Goal: Task Accomplishment & Management: Manage account settings

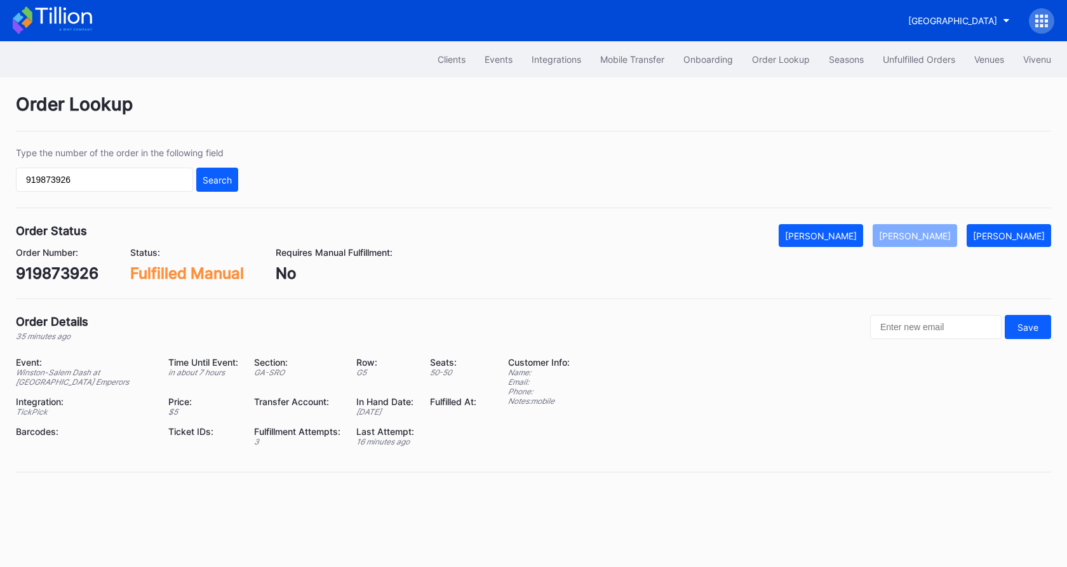
click at [168, 185] on input "919873926" at bounding box center [104, 180] width 177 height 24
click at [226, 177] on div "Search" at bounding box center [217, 180] width 29 height 11
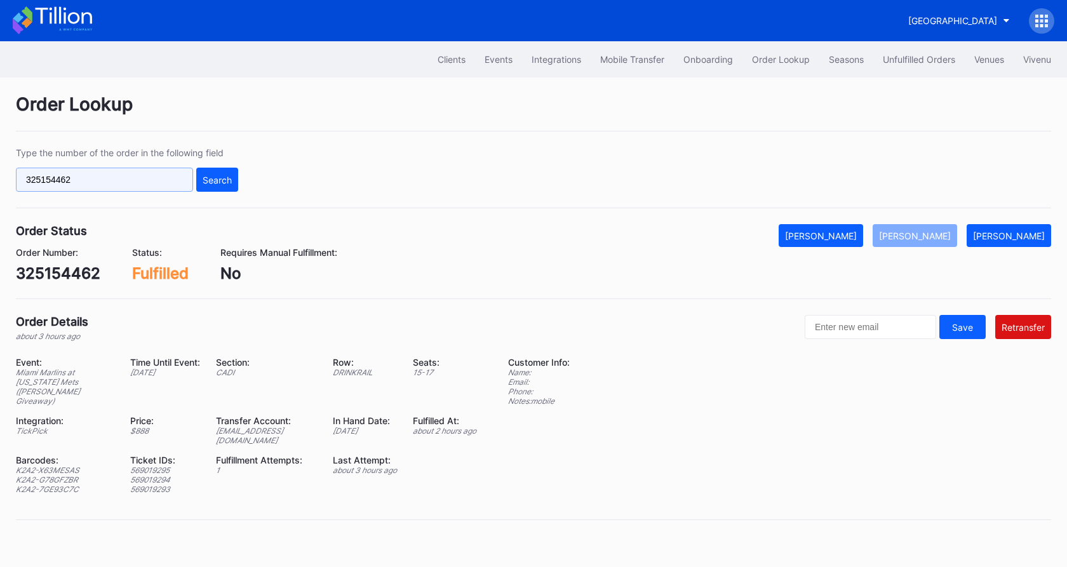
click at [165, 175] on input "325154462" at bounding box center [104, 180] width 177 height 24
paste input "622049715"
click at [217, 182] on div "Search" at bounding box center [217, 180] width 29 height 11
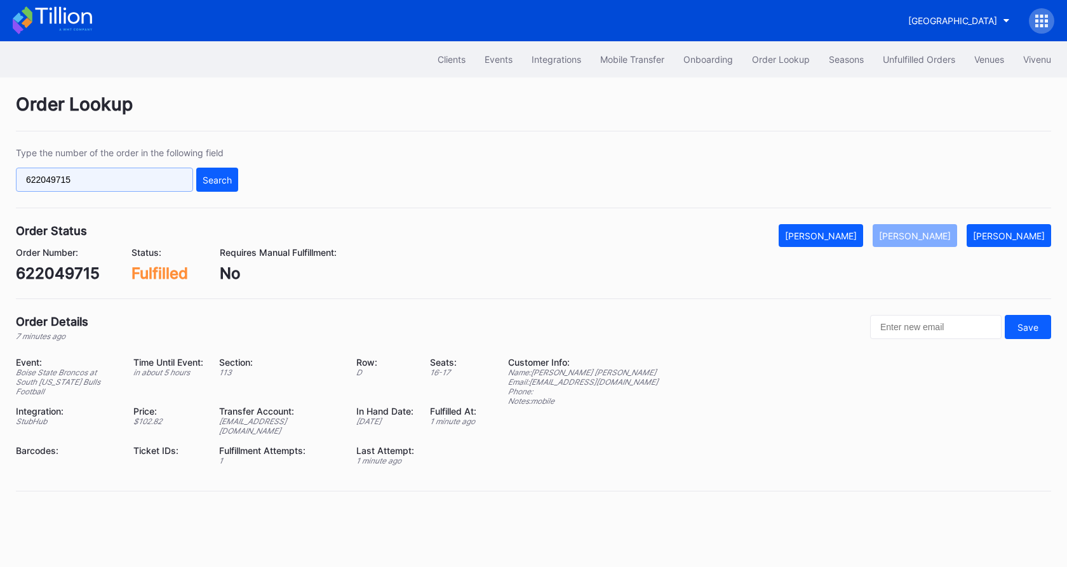
click at [151, 177] on input "622049715" at bounding box center [104, 180] width 177 height 24
paste input "52570"
click at [210, 184] on div "Search" at bounding box center [217, 180] width 29 height 11
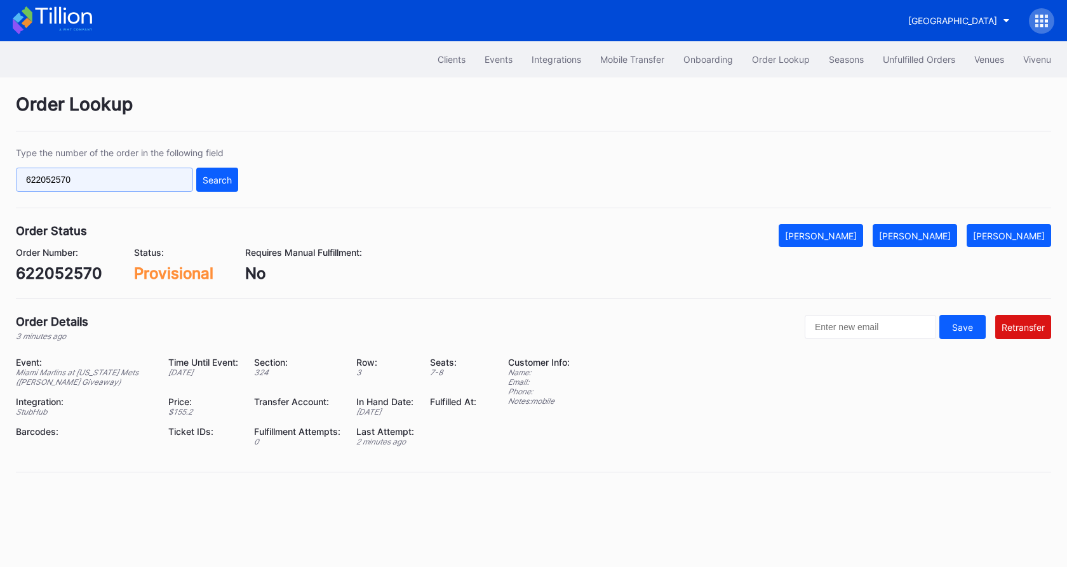
click at [137, 186] on input "622052570" at bounding box center [104, 180] width 177 height 24
paste input "452040854"
click at [219, 187] on button "Search" at bounding box center [217, 180] width 42 height 24
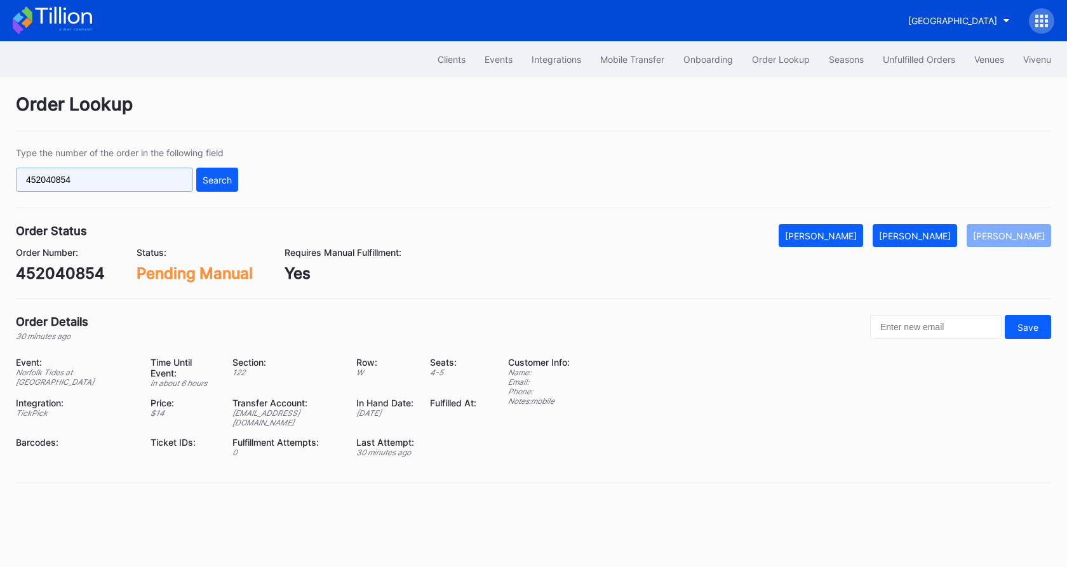
click at [131, 174] on input "452040854" at bounding box center [104, 180] width 177 height 24
paste input "622052023"
type input "622052023"
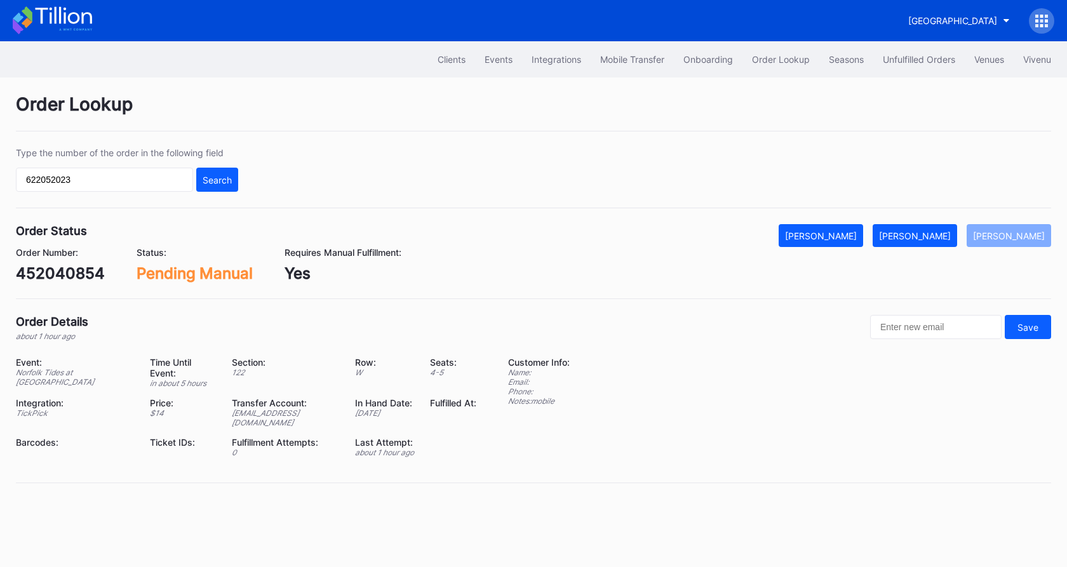
click at [215, 193] on div "Type the number of the order in the following field 622052023 Search" at bounding box center [534, 177] width 1036 height 61
click at [226, 180] on div "Search" at bounding box center [217, 180] width 29 height 11
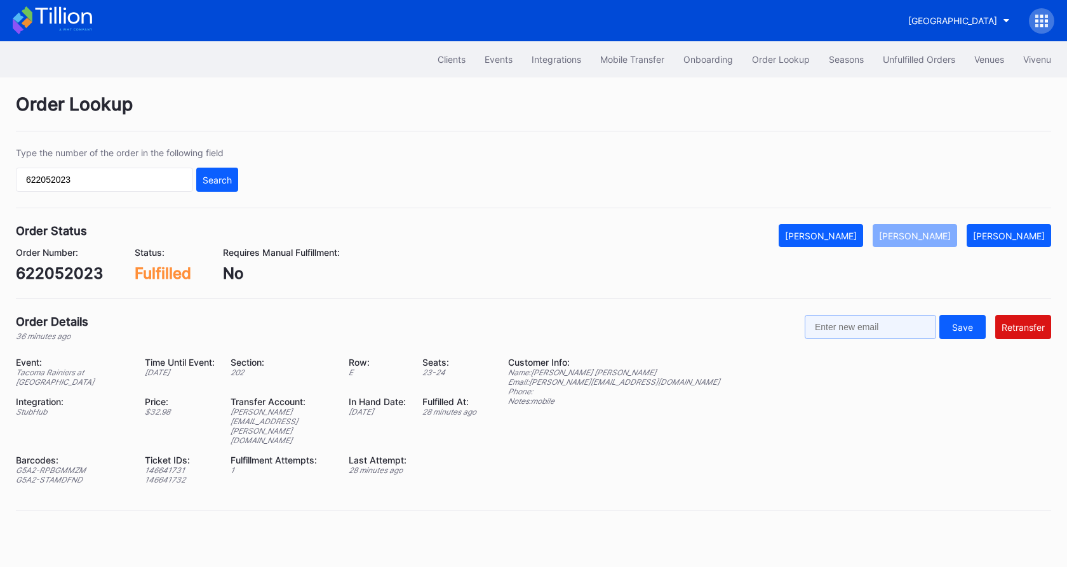
click at [847, 327] on input "text" at bounding box center [871, 327] width 132 height 24
paste input "[PERSON_NAME][EMAIL_ADDRESS][DOMAIN_NAME]"
type input "[PERSON_NAME][EMAIL_ADDRESS][DOMAIN_NAME]"
click at [1017, 332] on div "Retransfer" at bounding box center [1023, 327] width 43 height 11
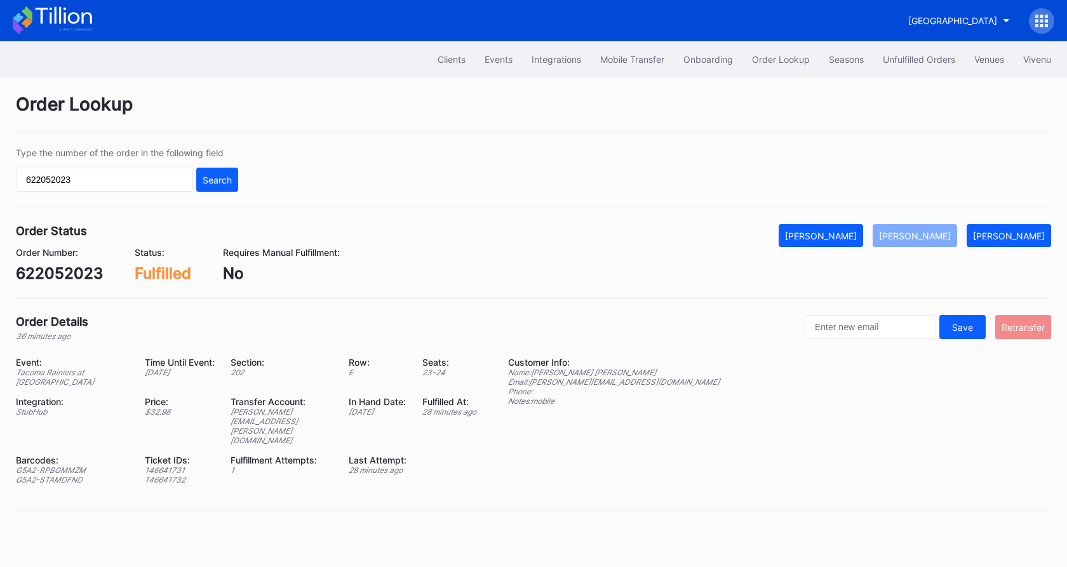
scroll to position [0, 0]
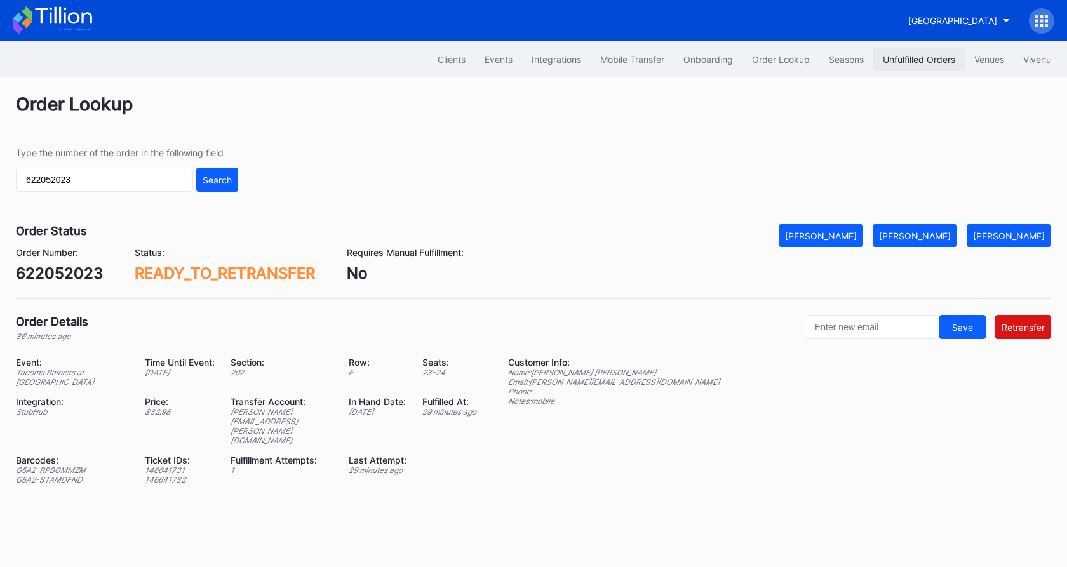
click at [926, 60] on div "Unfulfilled Orders" at bounding box center [919, 59] width 72 height 11
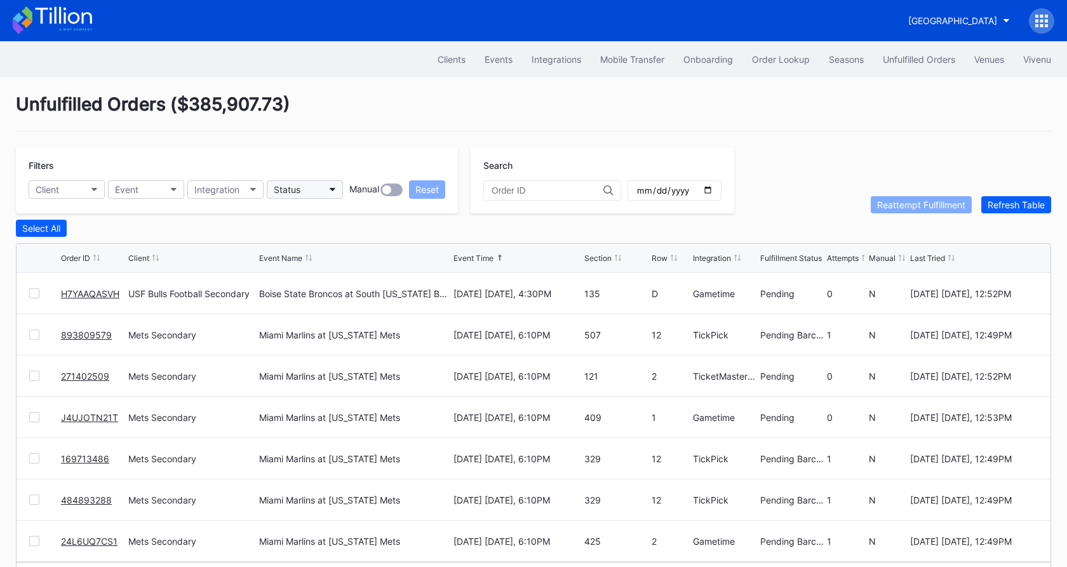
click at [325, 182] on button "Status" at bounding box center [305, 189] width 76 height 18
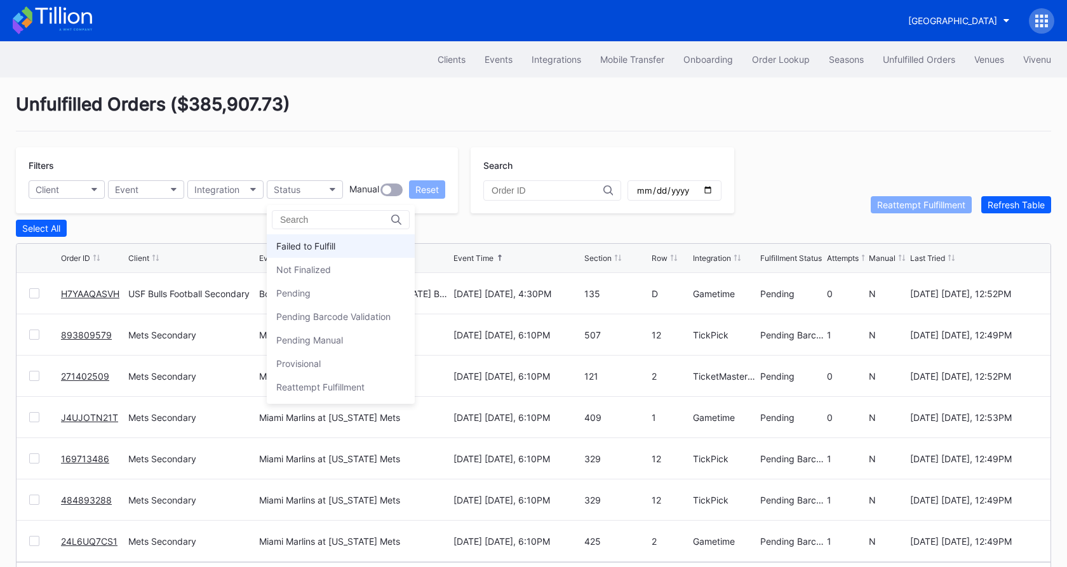
click at [325, 247] on div "Failed to Fulfill" at bounding box center [305, 246] width 59 height 11
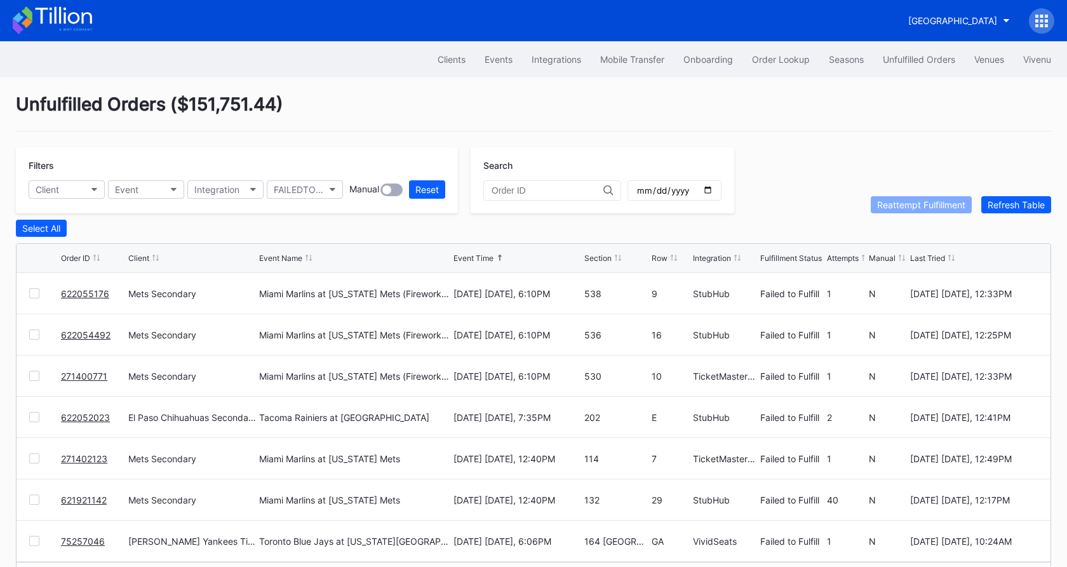
click at [39, 289] on div at bounding box center [34, 293] width 10 height 10
click at [36, 334] on div at bounding box center [34, 335] width 10 height 10
click at [39, 379] on div at bounding box center [34, 376] width 10 height 10
click at [34, 459] on div at bounding box center [34, 459] width 10 height 10
click at [894, 209] on div "Reattempt Fulfillment" at bounding box center [921, 204] width 88 height 11
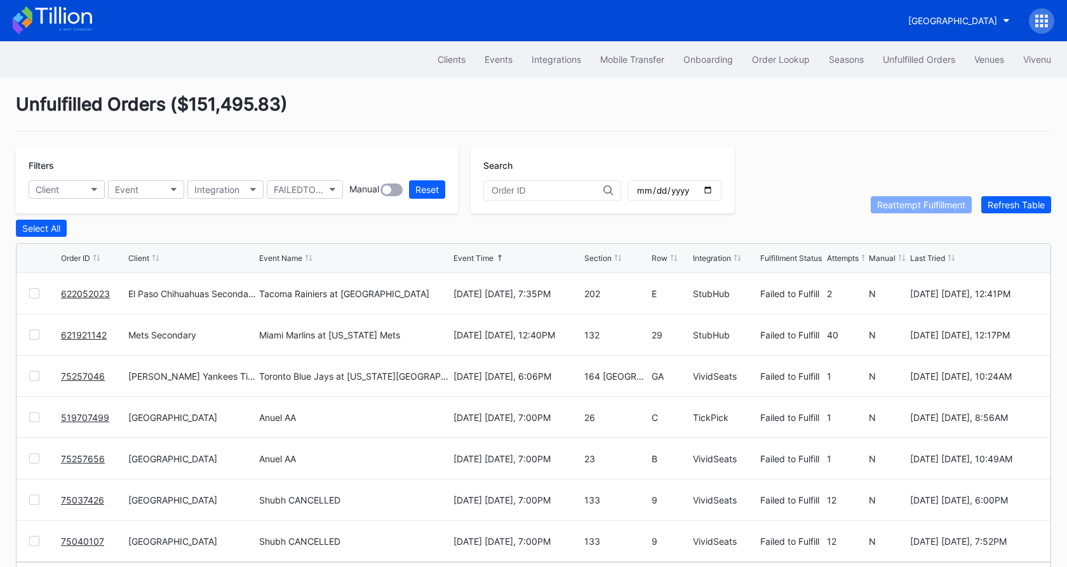
click at [36, 295] on div at bounding box center [34, 293] width 10 height 10
click at [894, 202] on div "Reattempt Fulfillment" at bounding box center [921, 204] width 88 height 11
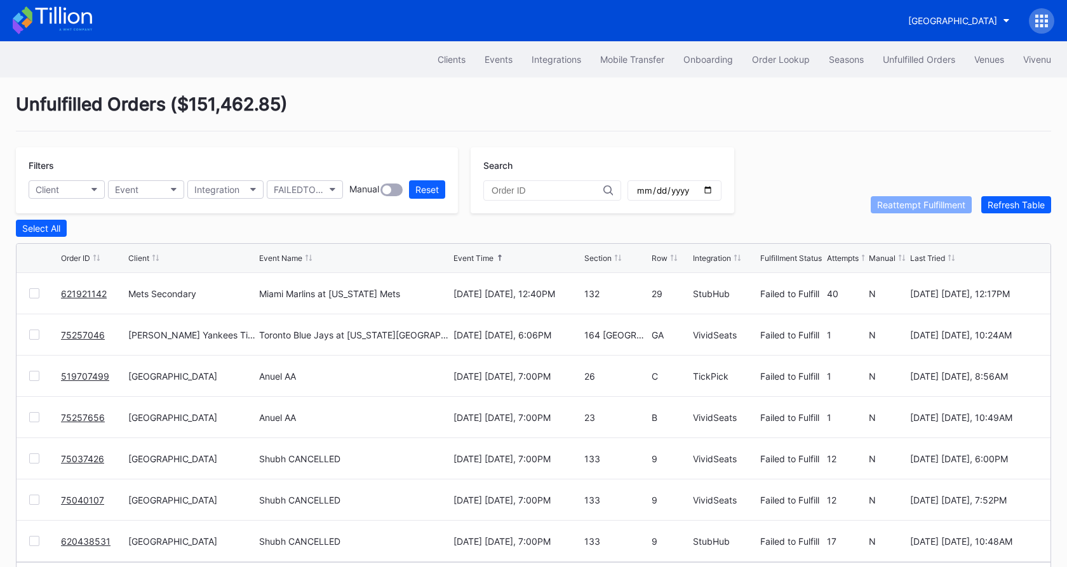
click at [88, 295] on link "621921142" at bounding box center [84, 293] width 46 height 11
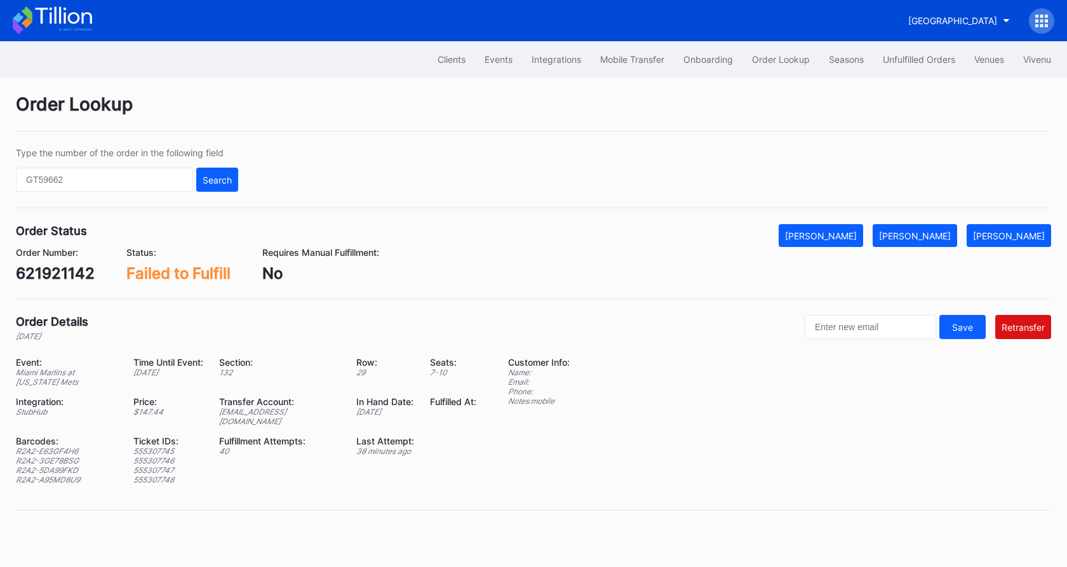
click at [69, 274] on div "621921142" at bounding box center [55, 273] width 79 height 18
click at [281, 416] on div "[EMAIL_ADDRESS][DOMAIN_NAME]" at bounding box center [279, 416] width 121 height 19
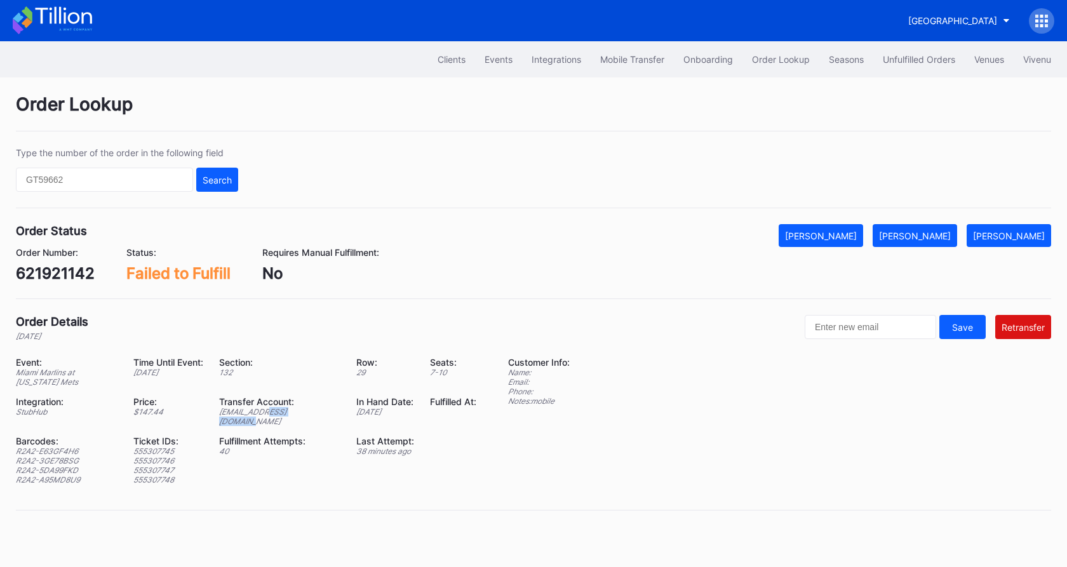
click at [281, 416] on div "[EMAIL_ADDRESS][DOMAIN_NAME]" at bounding box center [279, 416] width 121 height 19
click at [55, 278] on div "621921142" at bounding box center [55, 273] width 79 height 18
copy div "621921142"
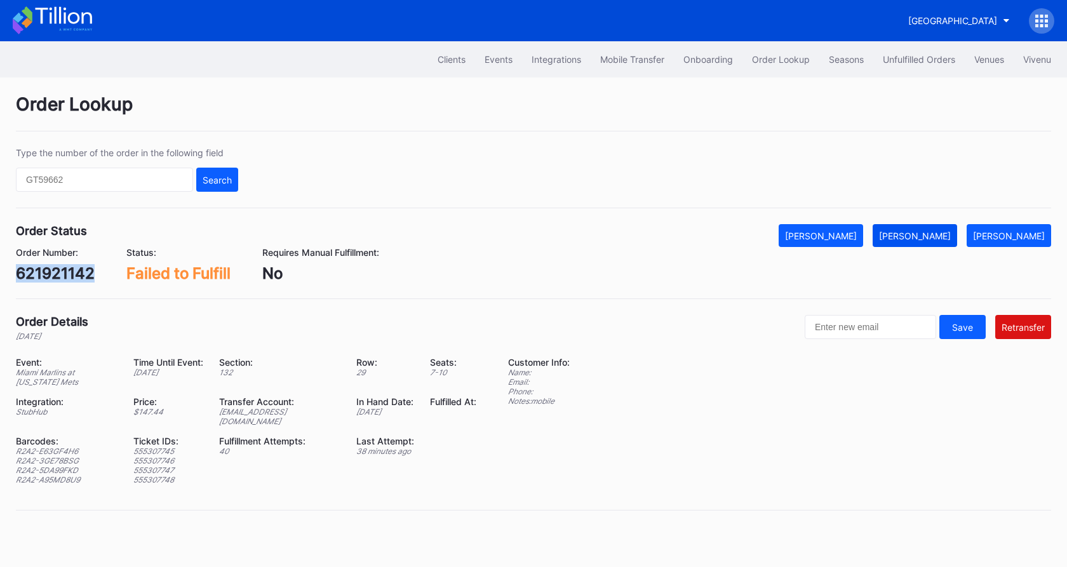
click at [918, 237] on div "[PERSON_NAME]" at bounding box center [915, 236] width 72 height 11
click at [78, 274] on div "621921142" at bounding box center [55, 273] width 79 height 18
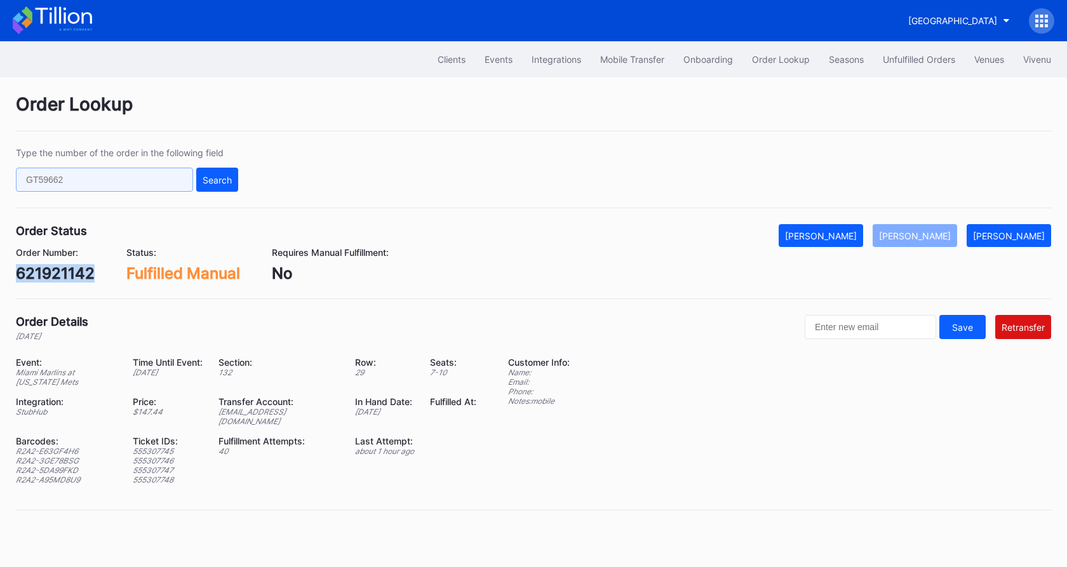
click at [90, 179] on input "text" at bounding box center [104, 180] width 177 height 24
paste input "622052023"
type input "622052023"
click at [213, 182] on div "Search" at bounding box center [217, 180] width 29 height 11
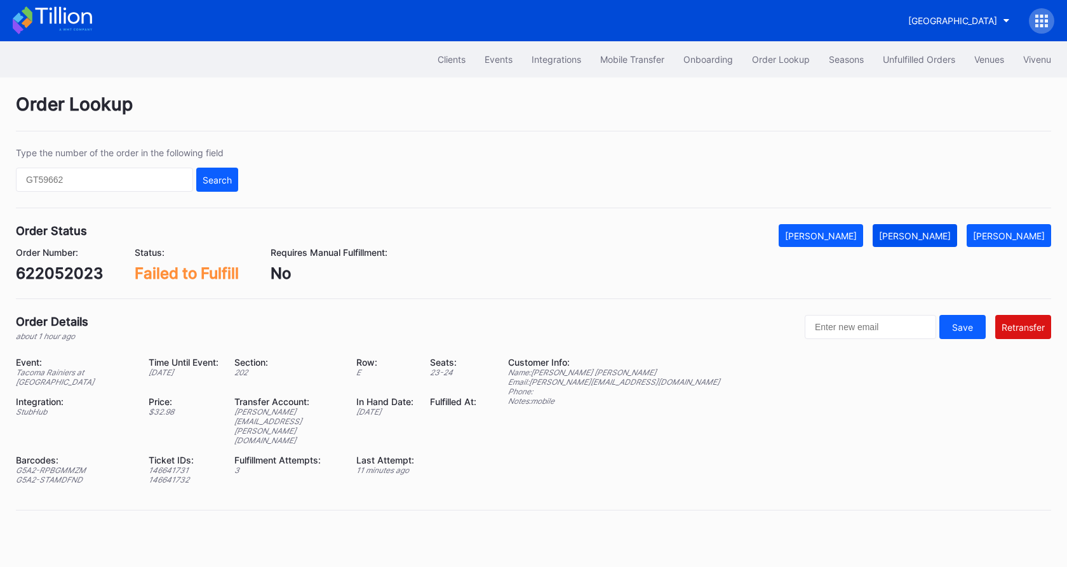
click at [933, 233] on div "[PERSON_NAME]" at bounding box center [915, 236] width 72 height 11
